Goal: Transaction & Acquisition: Purchase product/service

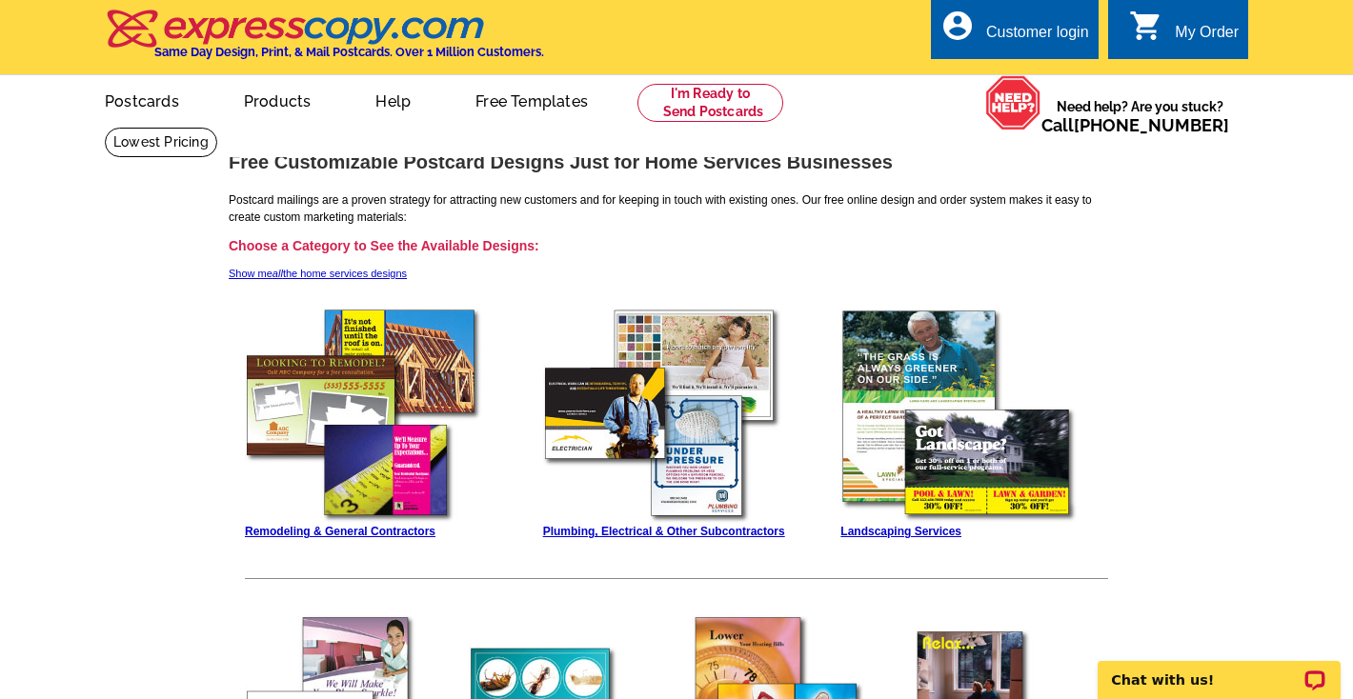
click at [403, 381] on img at bounding box center [364, 416] width 238 height 214
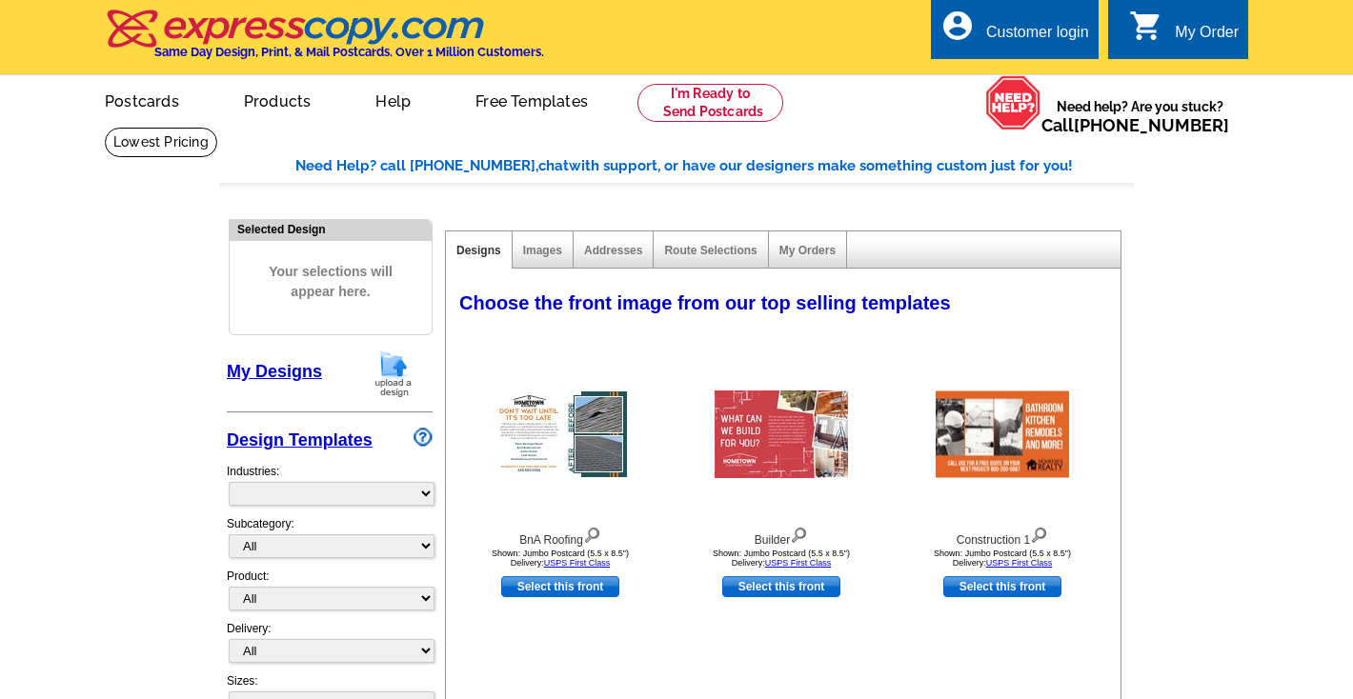
select select "759"
select select "760"
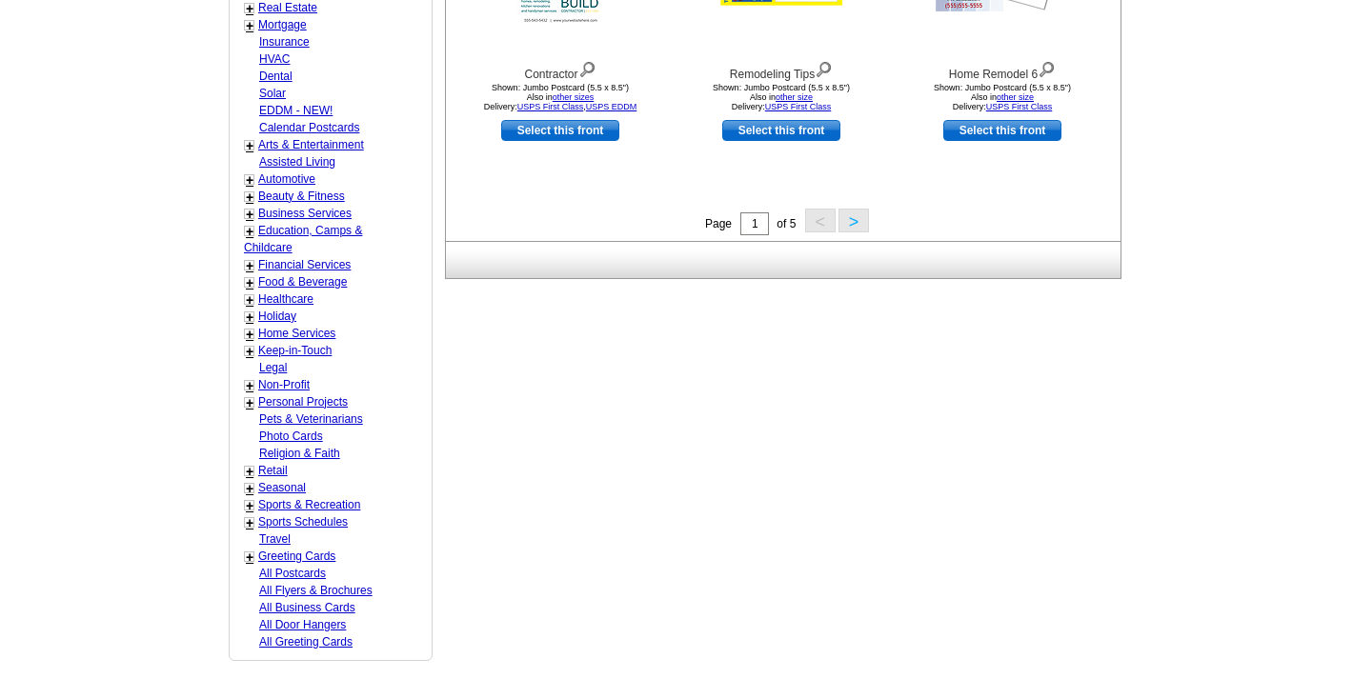
scroll to position [836, 0]
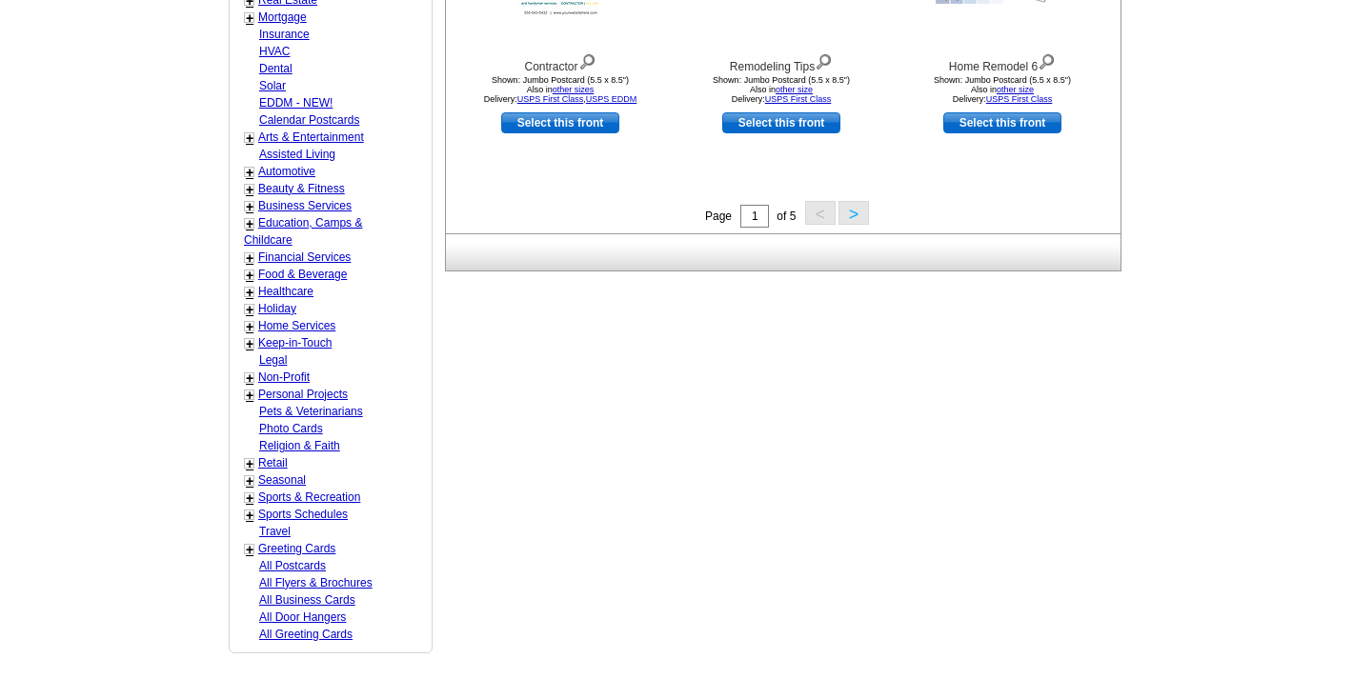
click at [852, 214] on button ">" at bounding box center [853, 213] width 30 height 24
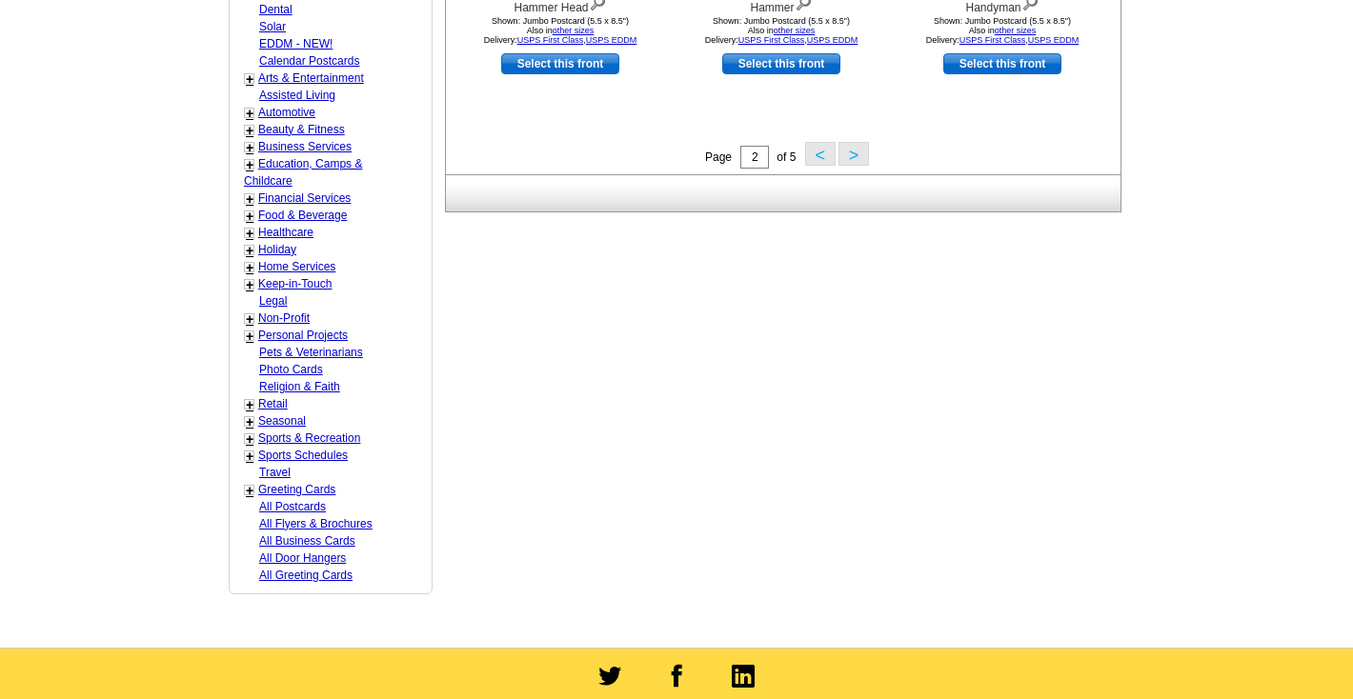
scroll to position [928, 0]
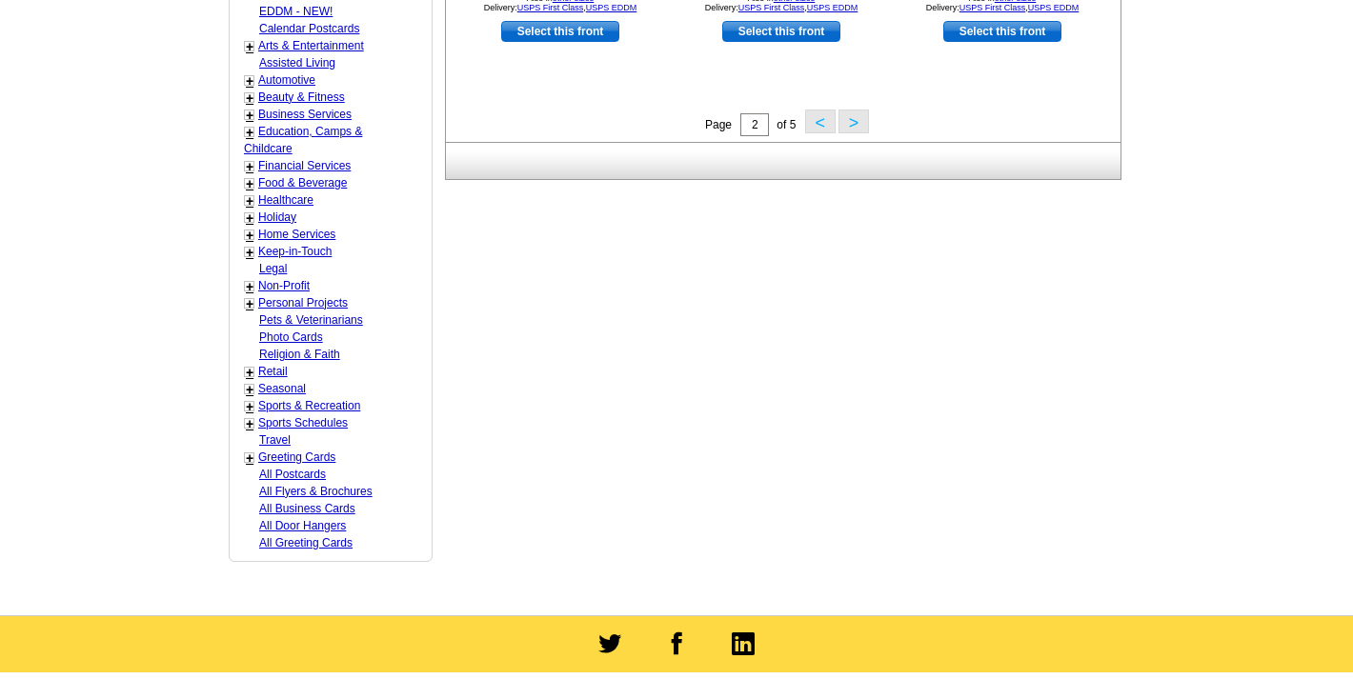
click at [855, 128] on button ">" at bounding box center [853, 122] width 30 height 24
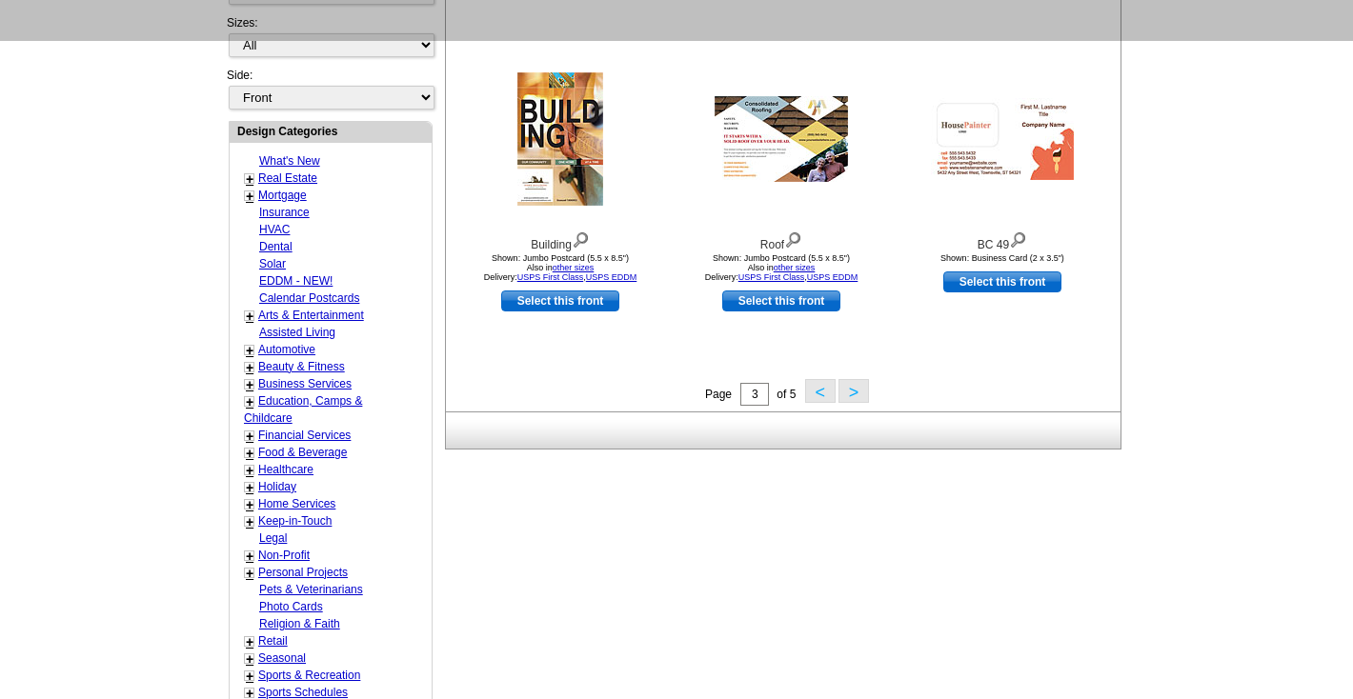
scroll to position [674, 0]
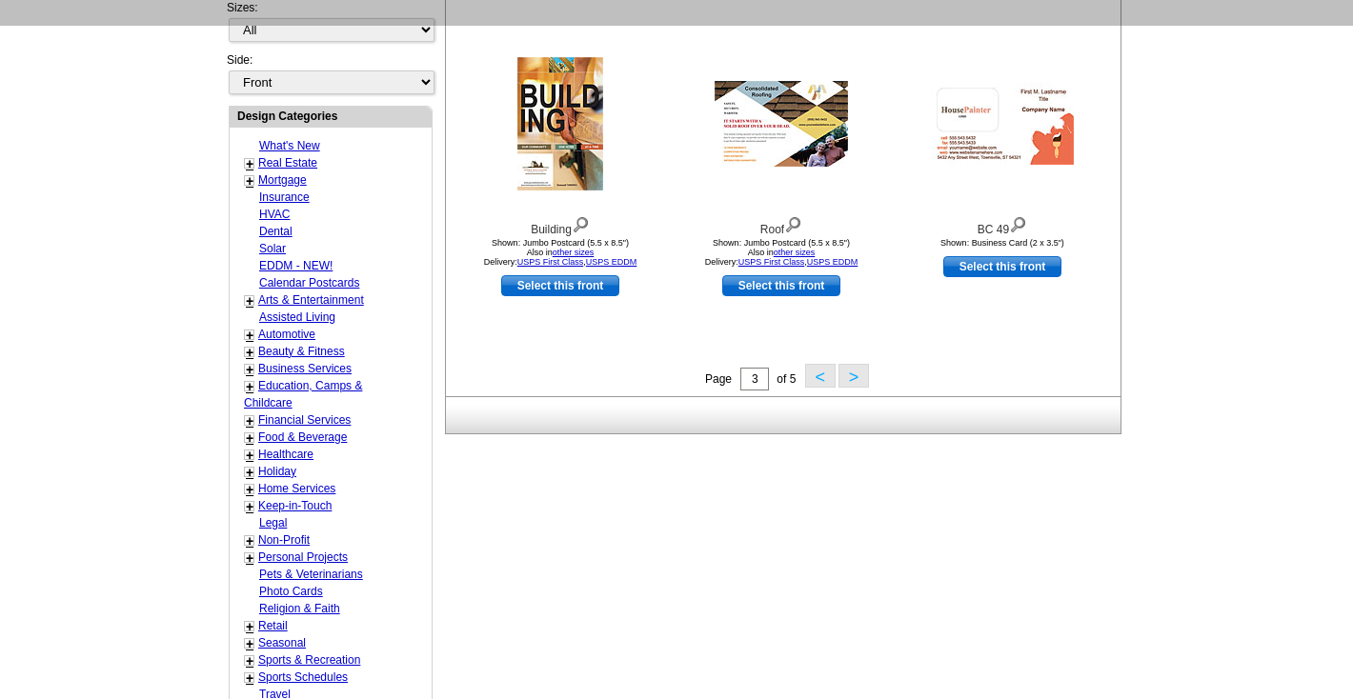
click at [861, 373] on button ">" at bounding box center [853, 376] width 30 height 24
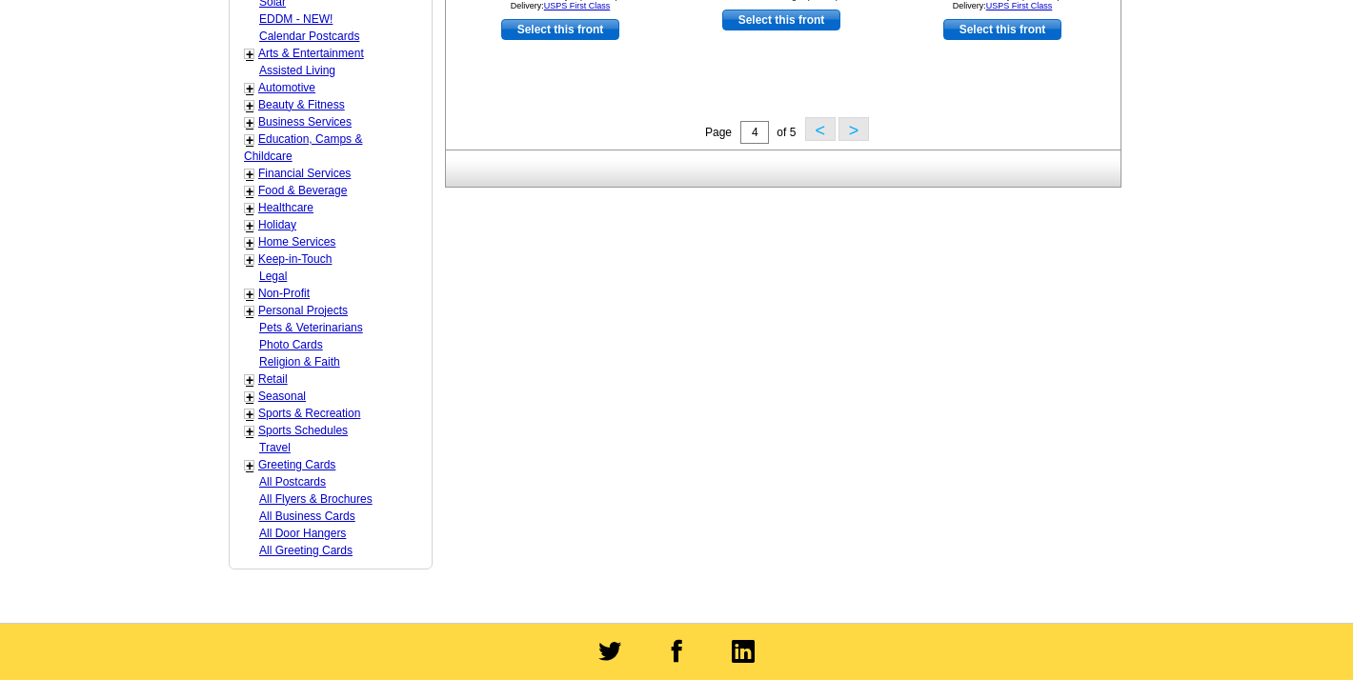
scroll to position [923, 0]
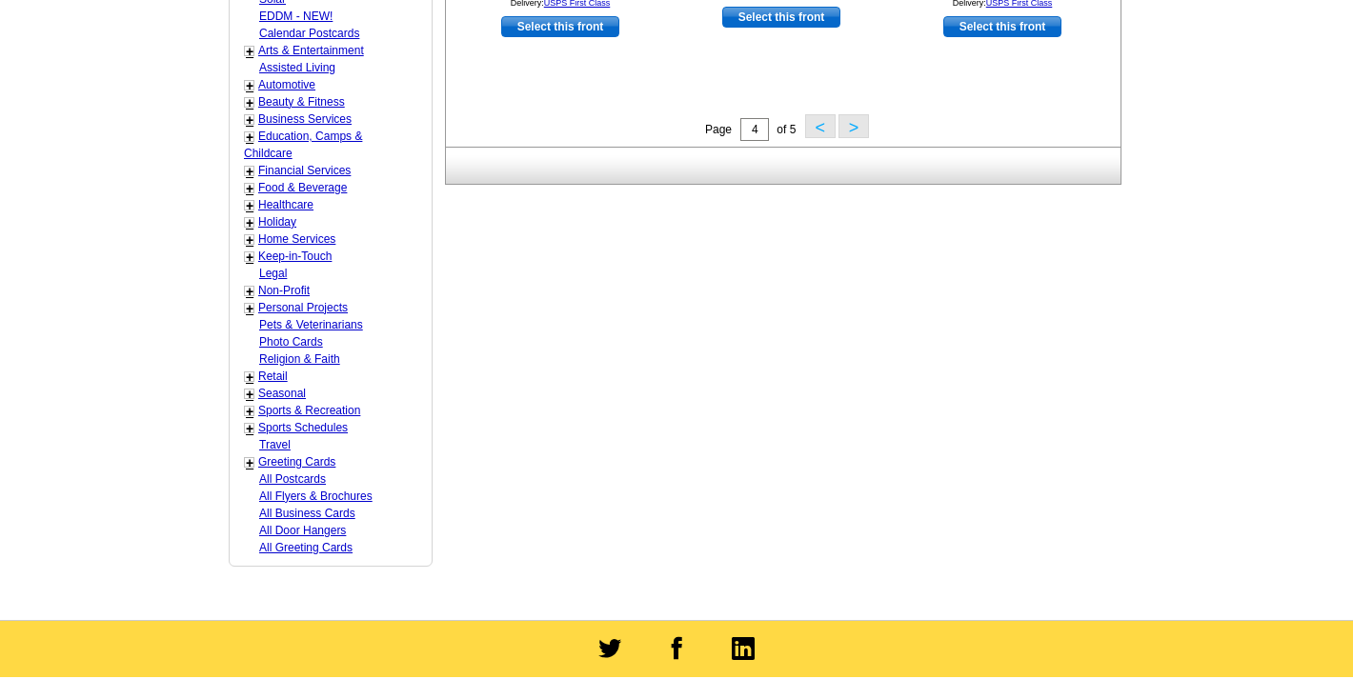
click at [850, 130] on button ">" at bounding box center [853, 126] width 30 height 24
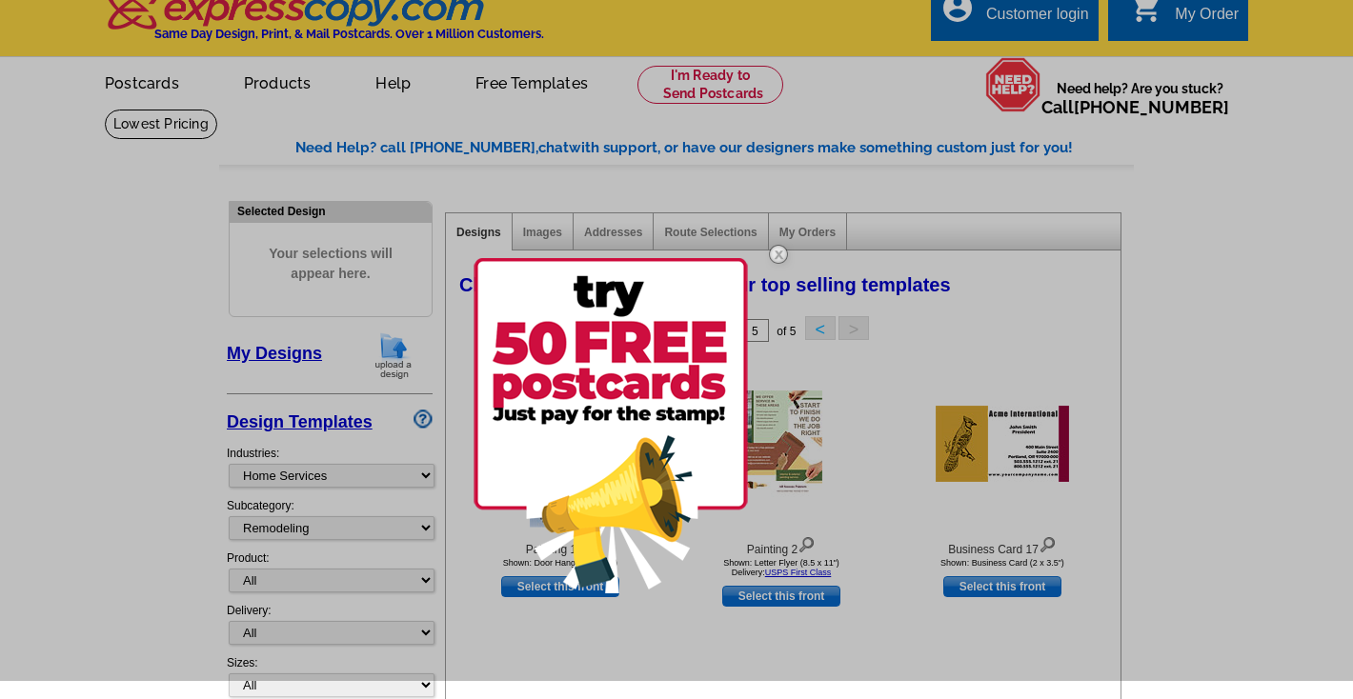
scroll to position [0, 0]
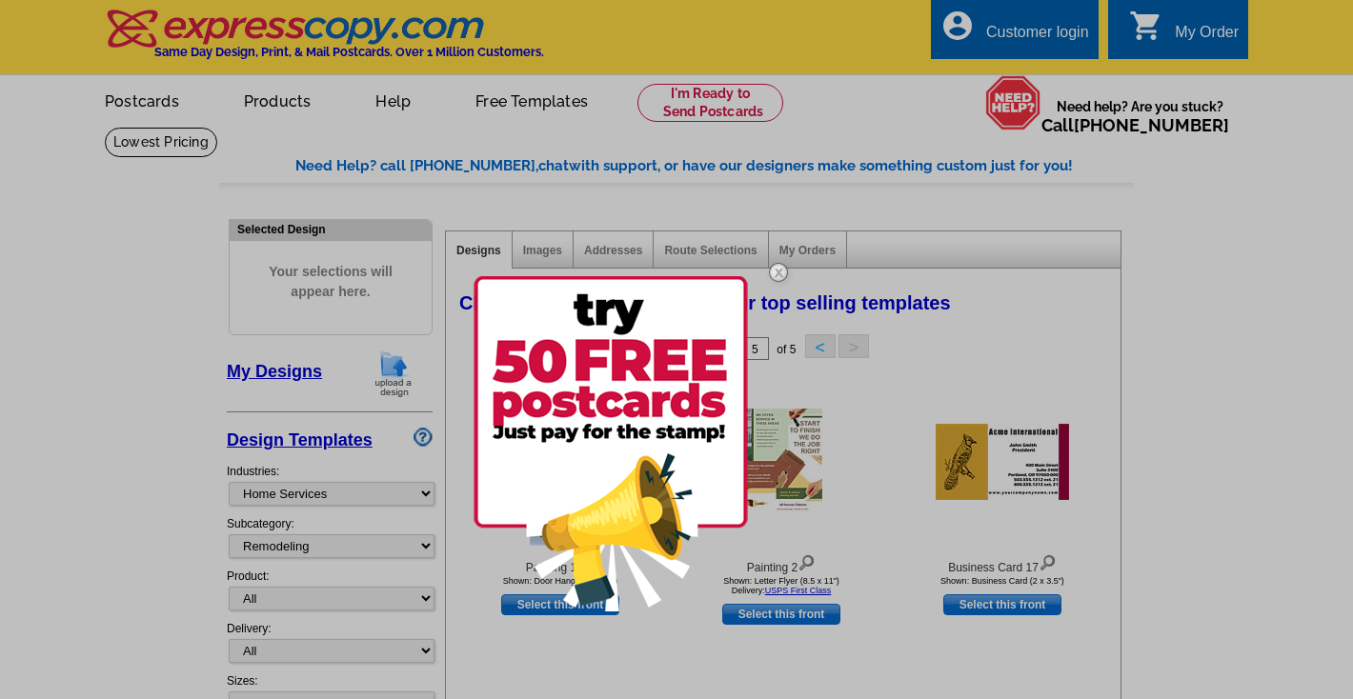
click at [784, 448] on link at bounding box center [778, 442] width 55 height 13
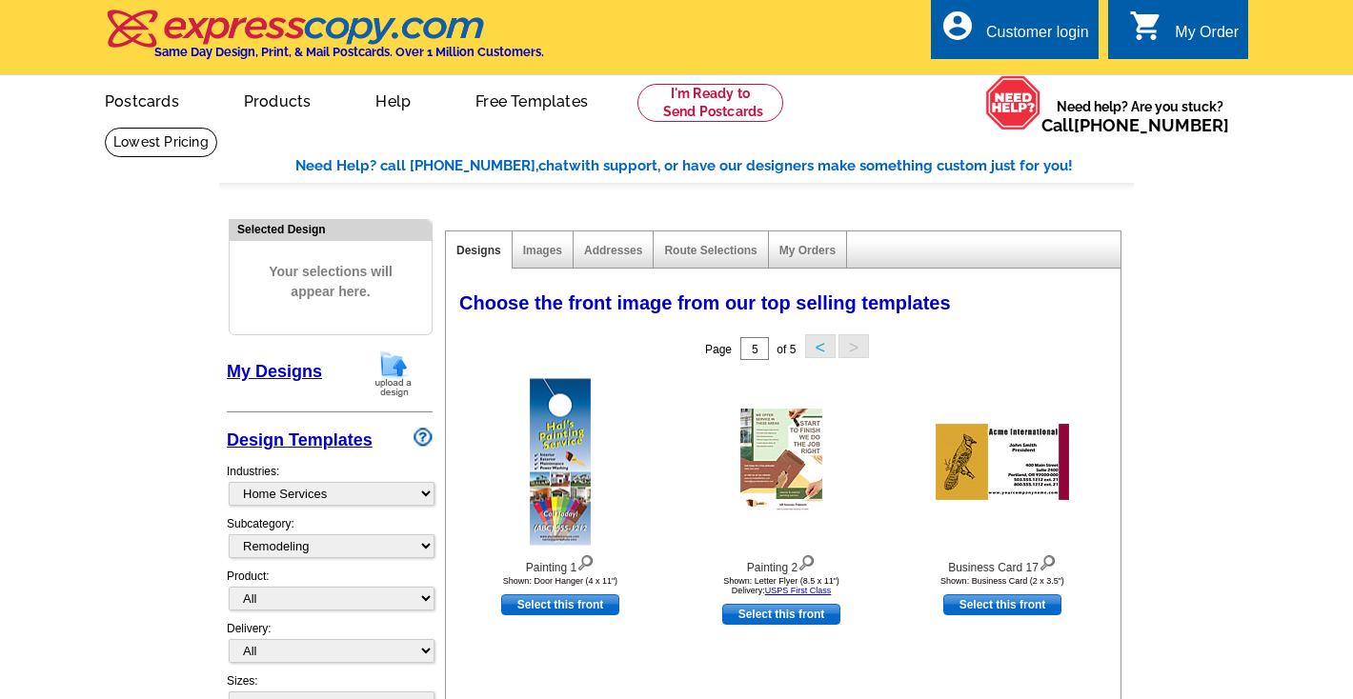
click at [784, 448] on img at bounding box center [781, 462] width 82 height 107
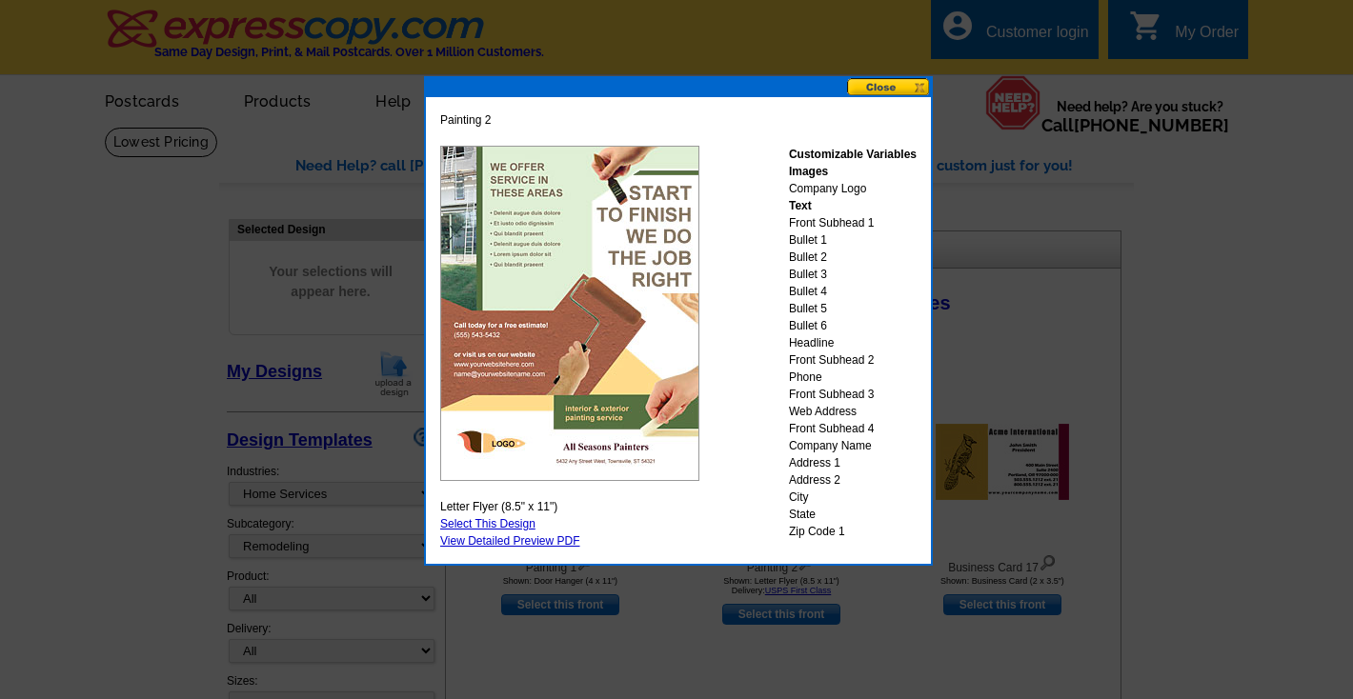
click at [869, 88] on button at bounding box center [889, 87] width 84 height 18
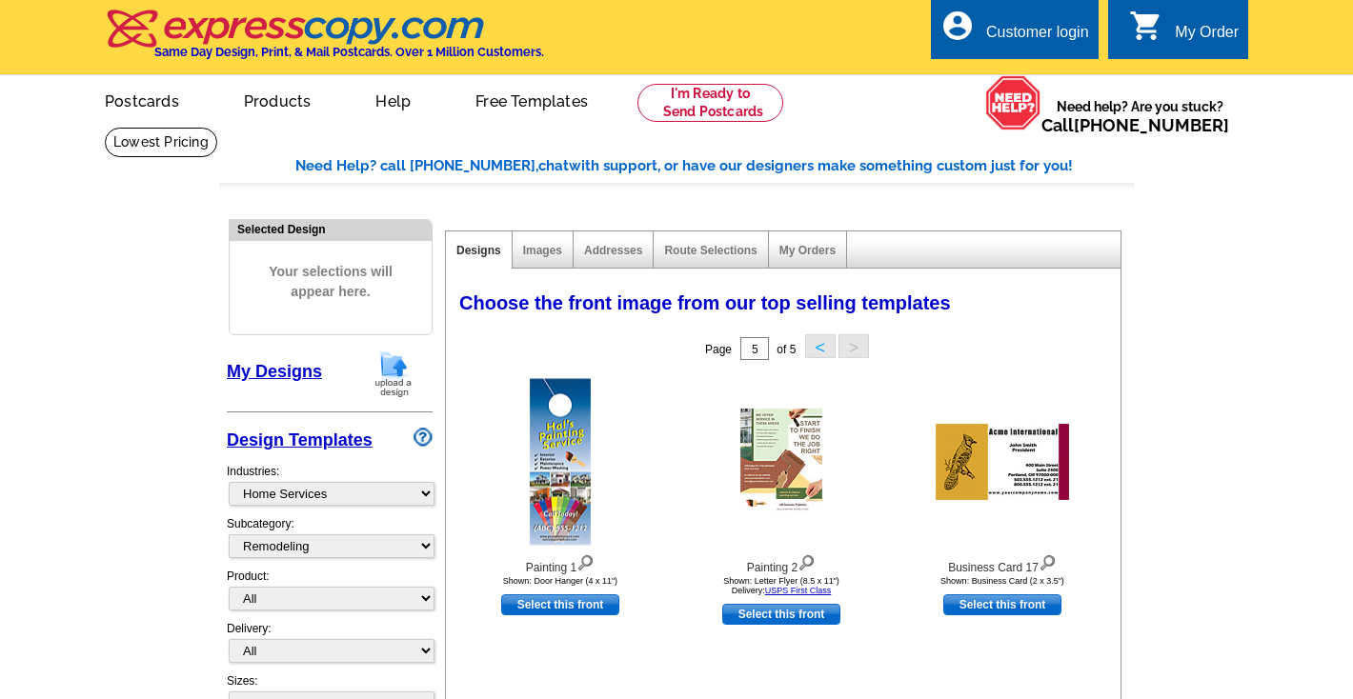
click at [822, 346] on button "<" at bounding box center [820, 346] width 30 height 24
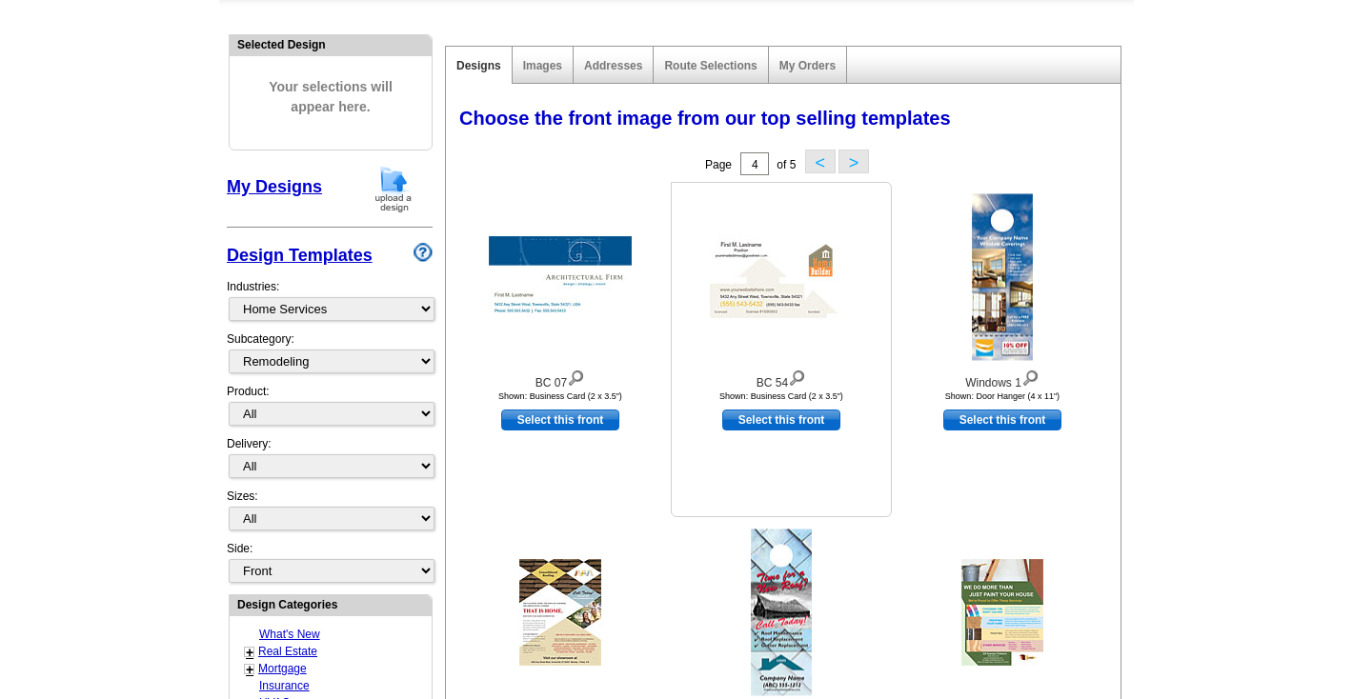
scroll to position [119, 0]
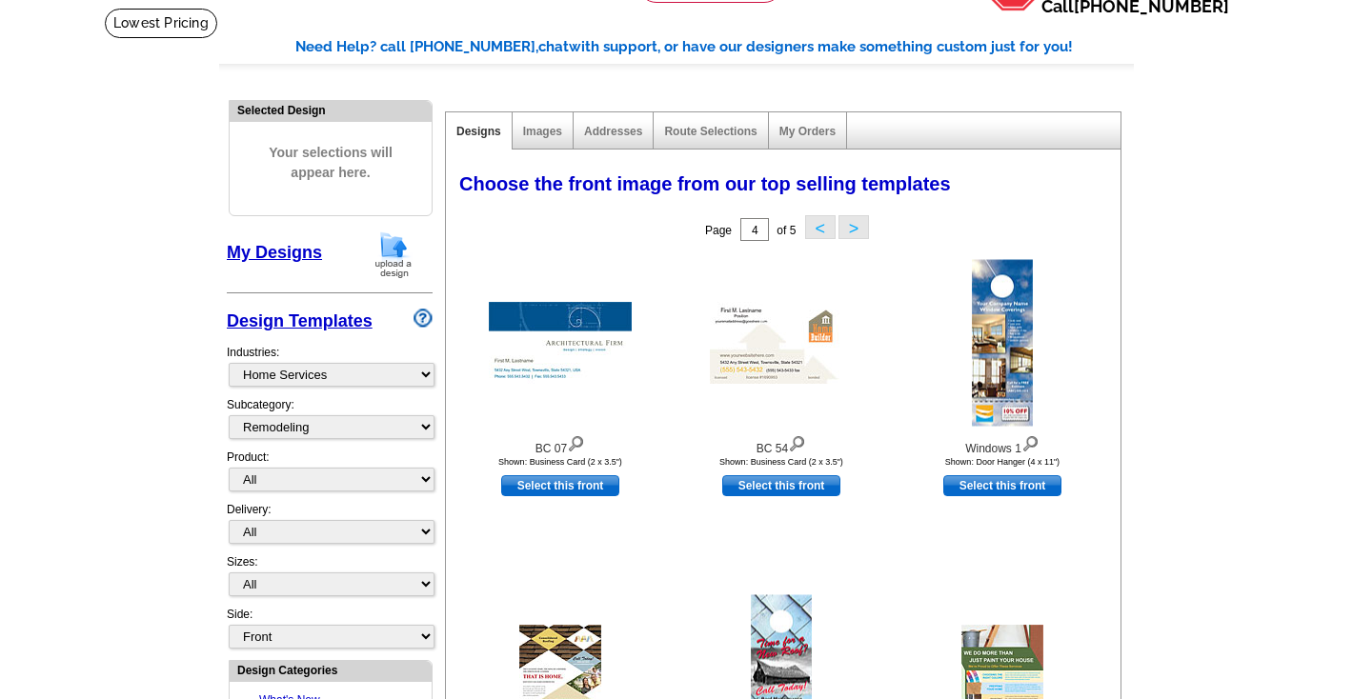
click at [815, 225] on button "<" at bounding box center [820, 227] width 30 height 24
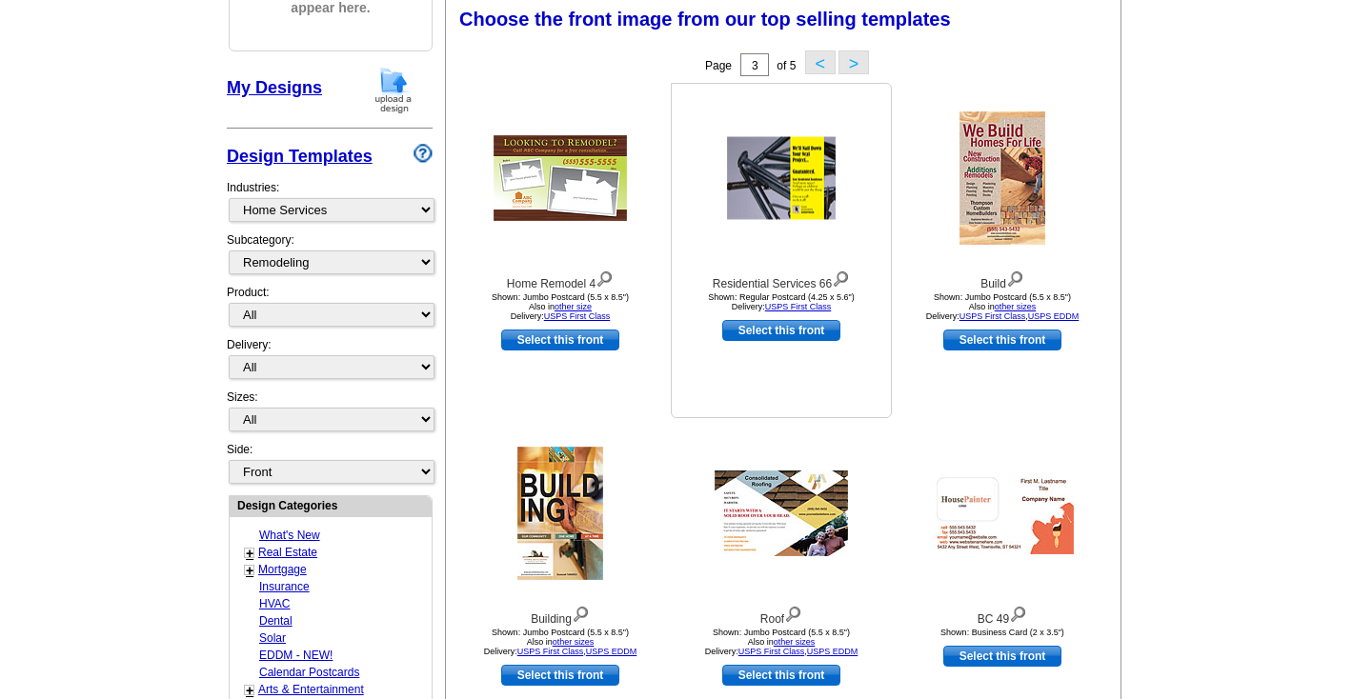
scroll to position [288, 0]
